Goal: Task Accomplishment & Management: Manage account settings

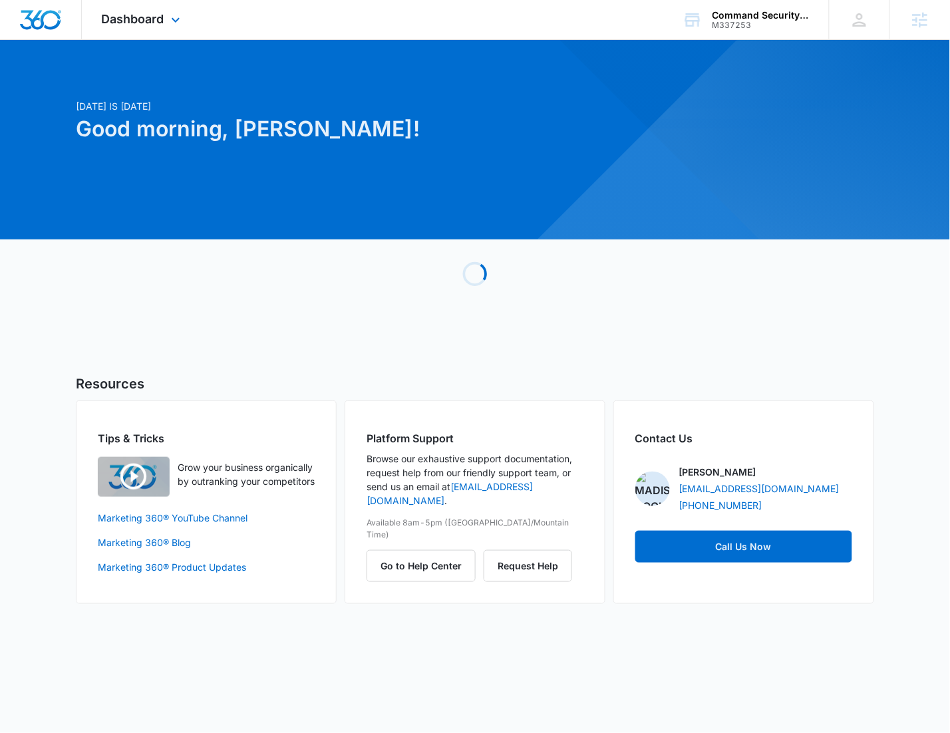
click at [170, 35] on div "Dashboard Apps Reputation Websites Forms CRM Email Social Shop Content Ads Inte…" at bounding box center [143, 19] width 122 height 39
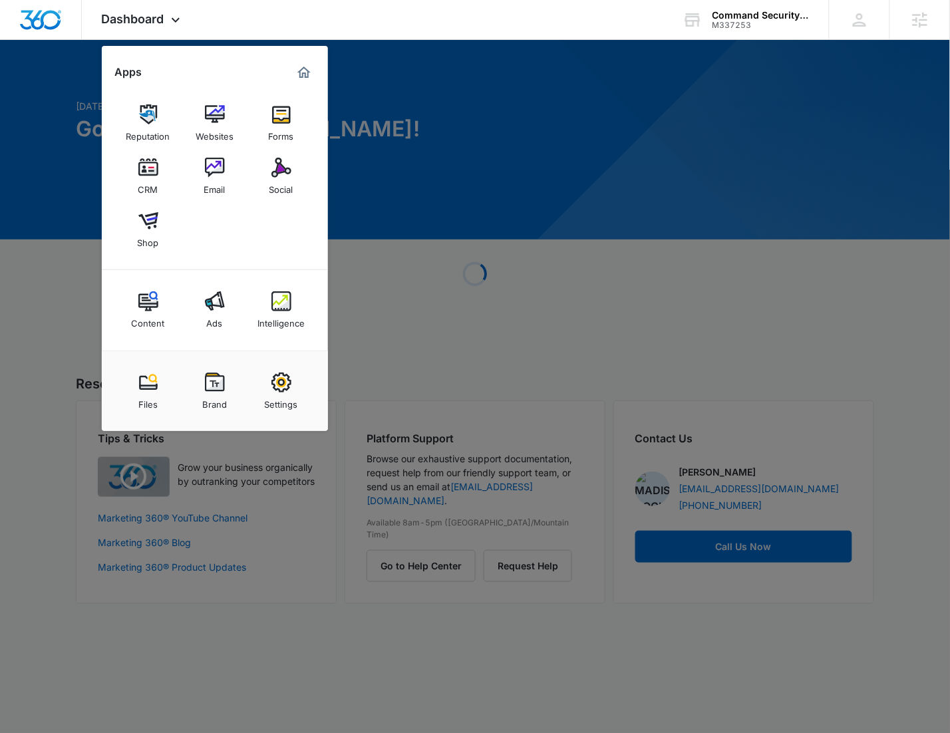
click at [212, 388] on img at bounding box center [215, 383] width 20 height 20
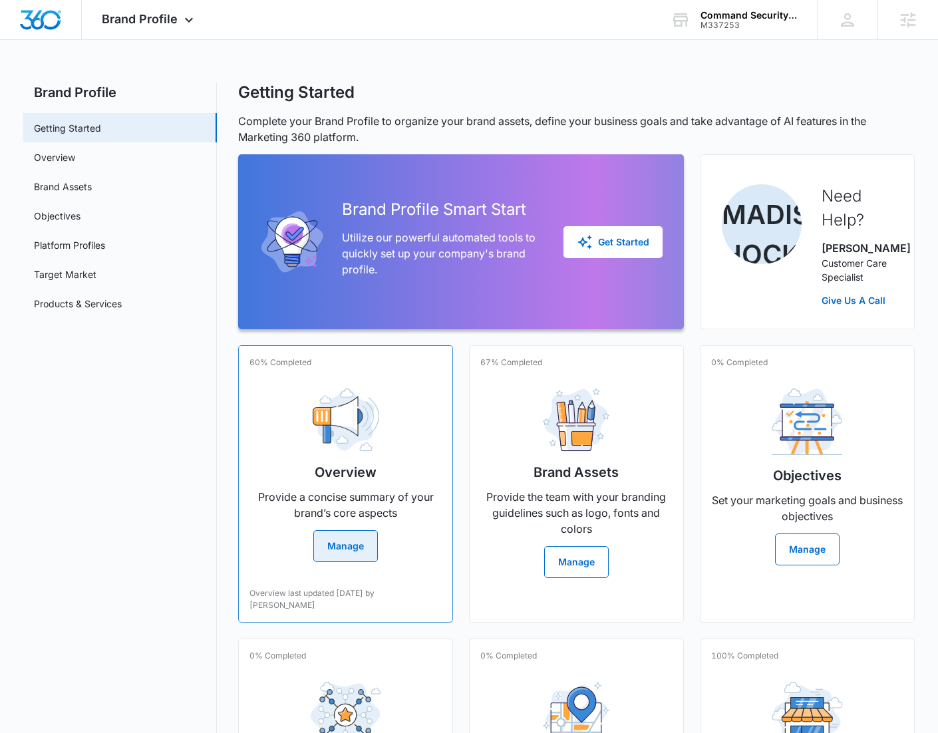
click at [399, 453] on div "Overview Provide a concise summary of your brand’s core aspects Manage" at bounding box center [345, 470] width 192 height 184
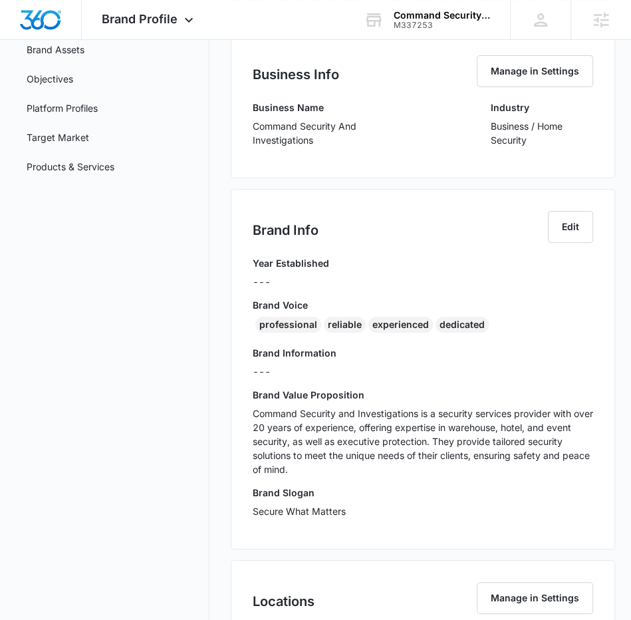
scroll to position [138, 0]
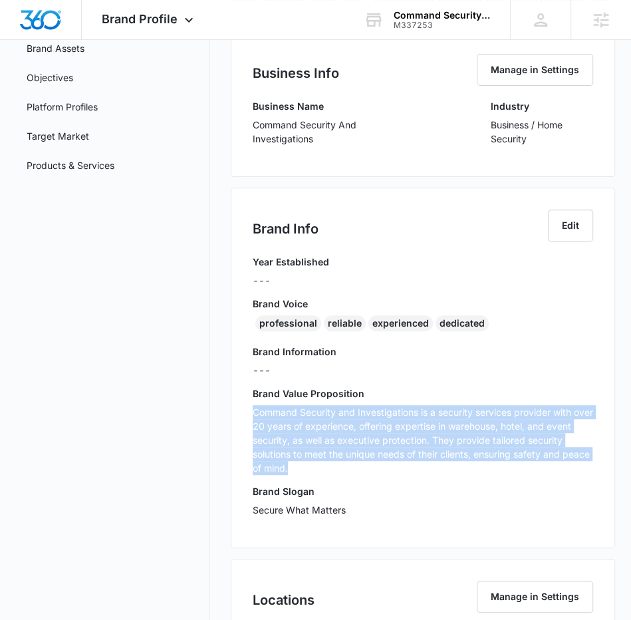
drag, startPoint x: 309, startPoint y: 471, endPoint x: 246, endPoint y: 403, distance: 92.7
click at [246, 403] on div "Brand Info Edit Year Established --- Brand Voice professional reliable experien…" at bounding box center [423, 368] width 385 height 361
copy p "Command Security and Investigations is a security services provider with over 2…"
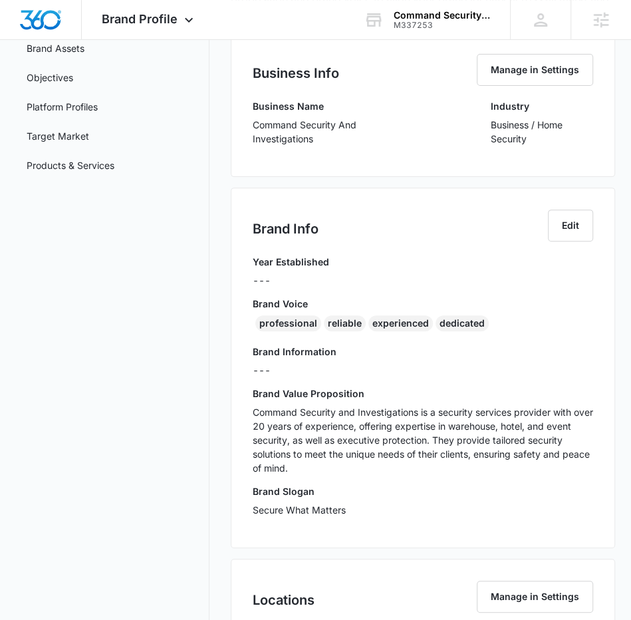
click at [458, 491] on h3 "Brand Slogan" at bounding box center [423, 491] width 341 height 14
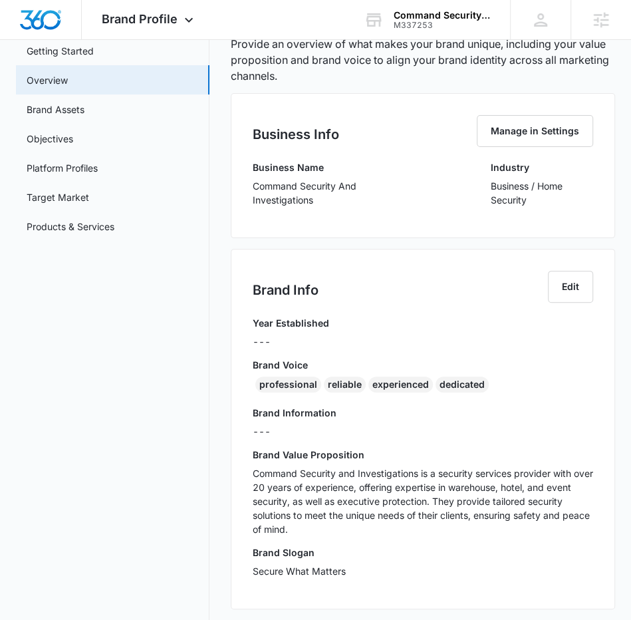
scroll to position [0, 0]
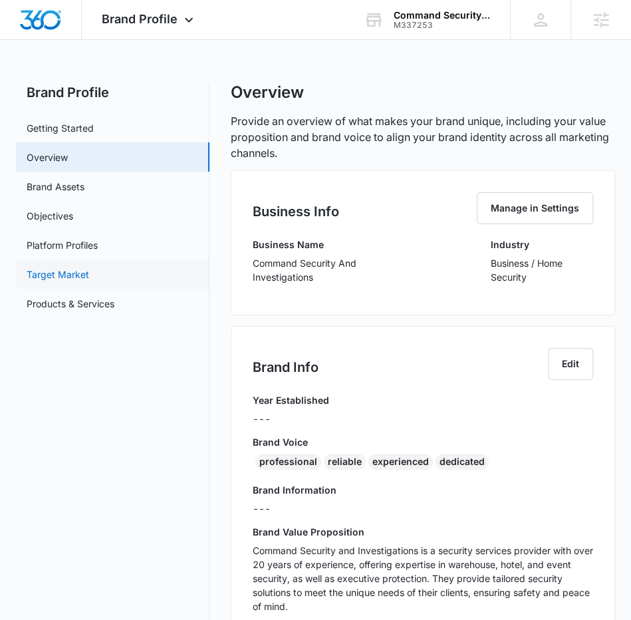
click at [89, 267] on link "Target Market" at bounding box center [58, 274] width 63 height 14
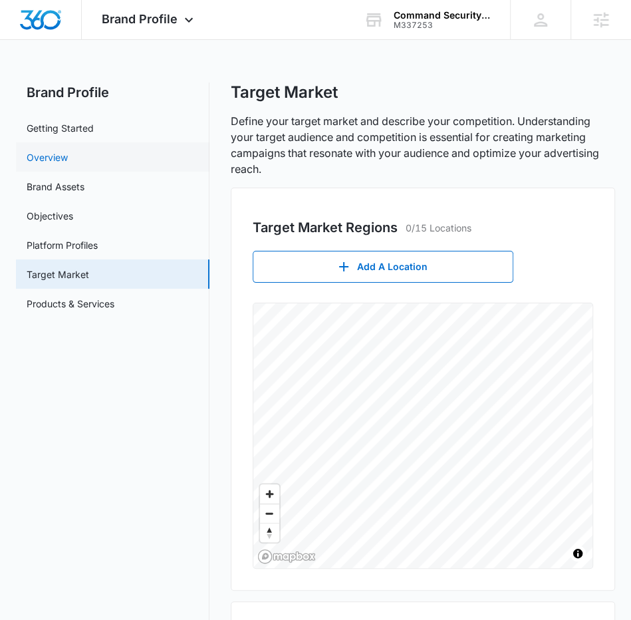
click at [68, 153] on link "Overview" at bounding box center [47, 157] width 41 height 14
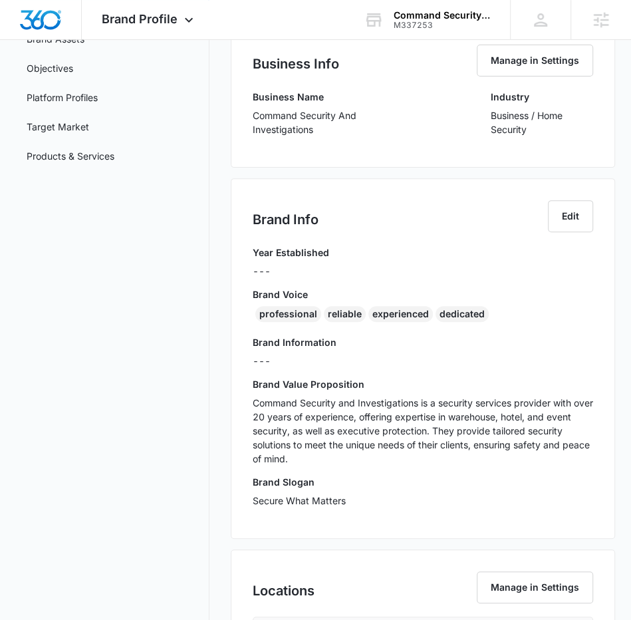
scroll to position [166, 0]
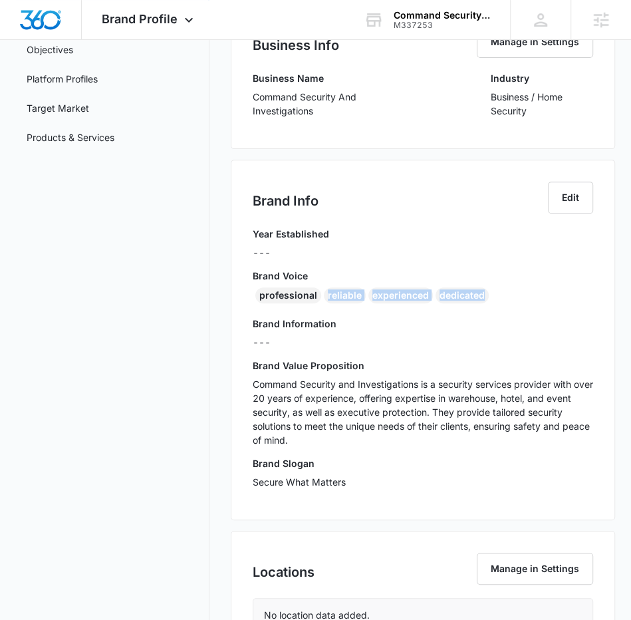
drag, startPoint x: 512, startPoint y: 297, endPoint x: 239, endPoint y: 299, distance: 272.7
click at [239, 299] on div "Brand Info Edit Year Established --- Brand Voice professional reliable experien…" at bounding box center [423, 340] width 385 height 361
copy div "professional reliable experienced dedicated"
